Goal: Ask a question

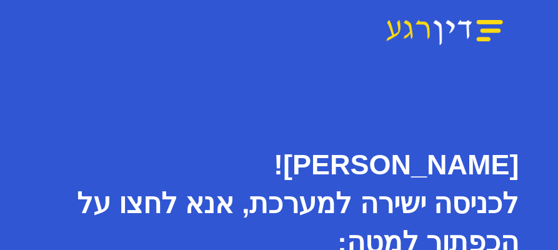
scroll to position [102, 0]
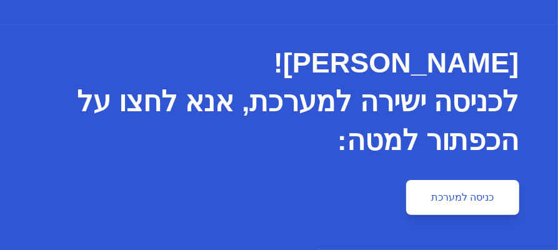
click at [466, 195] on link "כניסה למערכת" at bounding box center [462, 197] width 113 height 35
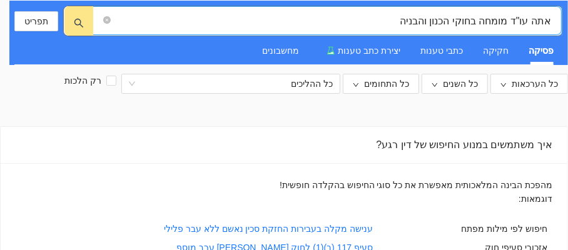
click at [453, 20] on input "אתה עו"ד מומחה בחוקי הכנון והבניה" at bounding box center [332, 21] width 438 height 16
click at [456, 20] on input "אתה עו"ד מומחה בחוקי התכנון והבניה" at bounding box center [332, 21] width 438 height 16
click at [431, 19] on input "אתה עו"ד מומחה בחוקי תכנון והבניה" at bounding box center [332, 21] width 438 height 16
click at [409, 20] on input "אתה עו"ד מומחה בחוקי תכנון ובניה" at bounding box center [332, 21] width 438 height 16
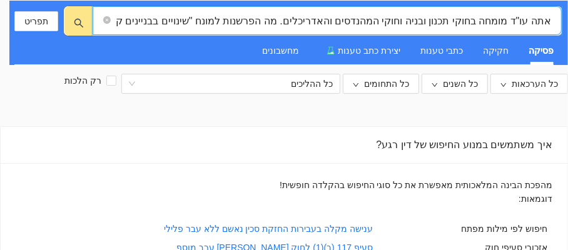
drag, startPoint x: 114, startPoint y: 18, endPoint x: 166, endPoint y: 35, distance: 55.2
click at [114, 19] on input "אתה עו"ד מומחה בחוקי תכנון ובניה וחוקי המהנדסים והאדריכלים. מה הפרשנות למונח "ש…" at bounding box center [332, 21] width 438 height 16
click at [171, 18] on input "אתה עו"ד מומחה בחוקי תכנון ובניה וחוקי המהנדסים והאדריכלים. מה הפרשנות למונח "ש…" at bounding box center [332, 21] width 438 height 16
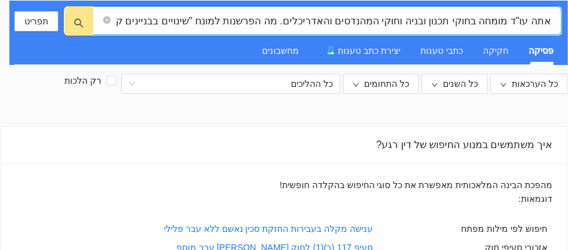
click at [114, 18] on input "אתה עו"ד מומחה בחוקי תכנון ובניה וחוקי המהנדסים והאדריכלים. מה הפרשנות למונח "ש…" at bounding box center [332, 21] width 438 height 16
drag, startPoint x: 121, startPoint y: 22, endPoint x: 116, endPoint y: 16, distance: 7.1
click at [116, 16] on input "אתה עו"ד מומחה בחוקי תכנון ובניה וחוקי המהנדסים והאדריכלים. מה הפרשנות למונח "ש…" at bounding box center [332, 21] width 438 height 16
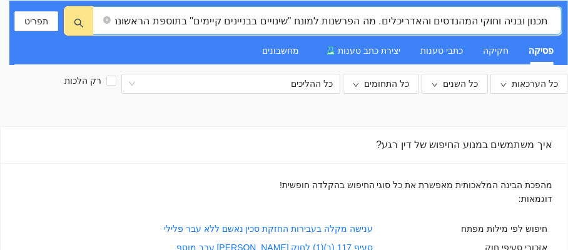
paste input "תקנות המהנדסים והאדריכלים (רישוי וייחוד פעולות), תשכ"ז-1967"
click at [392, 20] on input "אתה עו"ד מומחה בחוקי תכנון ובניה וחוקי המהנדסים והאדריכלים. מה הפרשנות למונח "ש…" at bounding box center [332, 21] width 438 height 16
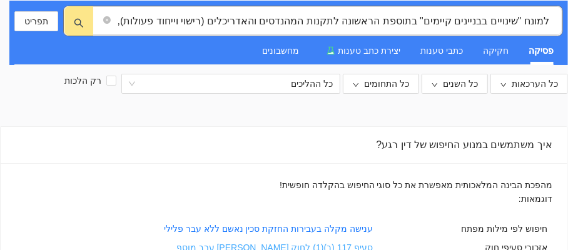
scroll to position [0, 0]
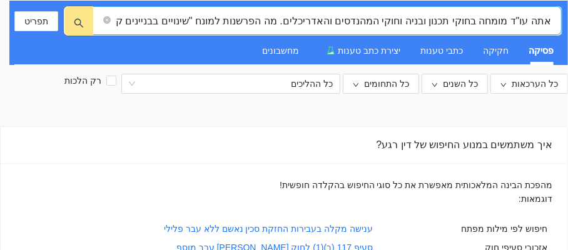
click at [181, 18] on input "אתה עו"ד מומחה בחוקי תכנון ובניה וחוקי המהנדסים והאדריכלים. מה הפרשנות למונח "ש…" at bounding box center [332, 21] width 438 height 16
click at [118, 18] on input "אתה עו"ד מומחה בחוקי תכנון ובניה וחוקי המהנדסים והאדריכלים. מה הפרשנות למונח "ש…" at bounding box center [332, 21] width 438 height 16
click at [135, 21] on input "אתה עו"ד מומחה בחוקי תכנון ובניה וחוקי המהנדסים והאדריכלים. מה הפרשנות למונח "ש…" at bounding box center [332, 21] width 438 height 16
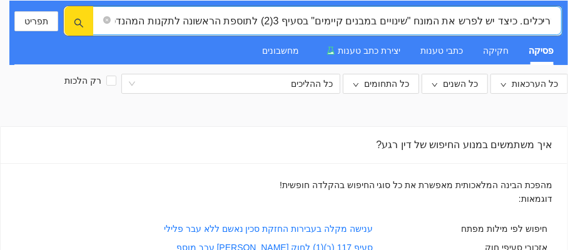
click at [74, 20] on icon "search" at bounding box center [79, 23] width 10 height 10
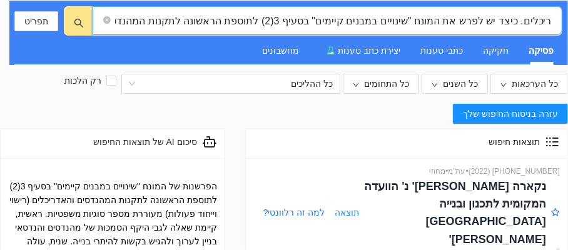
scroll to position [0, 0]
type input "אתה עו"ד מומחה בחוקי תכנון ובניה וחוקי המהנדסים והאדריכלים. כיצד יש לפרש את המו…"
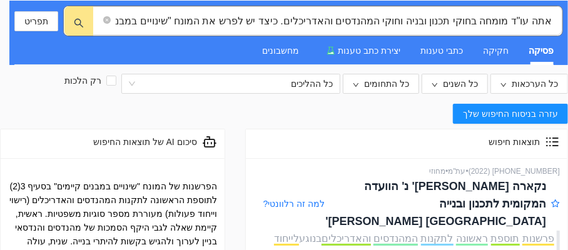
drag, startPoint x: 414, startPoint y: 239, endPoint x: 324, endPoint y: 149, distance: 126.4
click at [324, 149] on div "תוצאות חיפוש" at bounding box center [406, 143] width 306 height 29
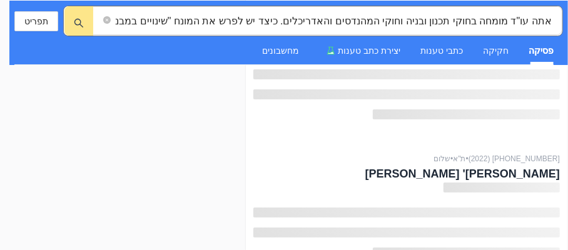
scroll to position [13421, 0]
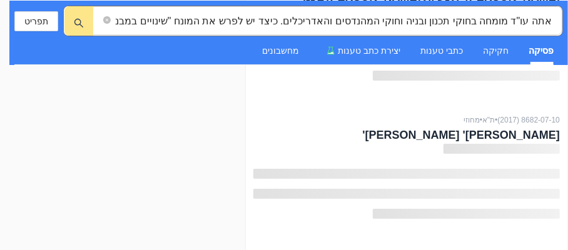
drag, startPoint x: 563, startPoint y: 158, endPoint x: 537, endPoint y: 254, distance: 99.2
click at [537, 249] on html "אתה עו"ד מומחה בחוקי תכנון ובניה וחוקי המהנדסים והאדריכלים. כיצד יש לפרש את המו…" at bounding box center [284, 125] width 568 height 250
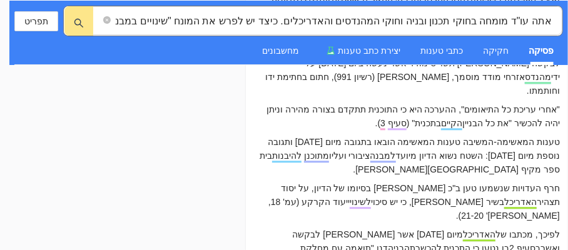
scroll to position [22357, 0]
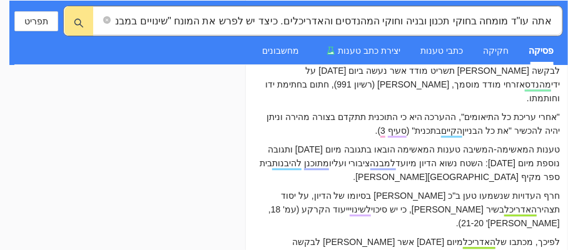
copy div "תוצאות חיפוש"
